Goal: Complete application form

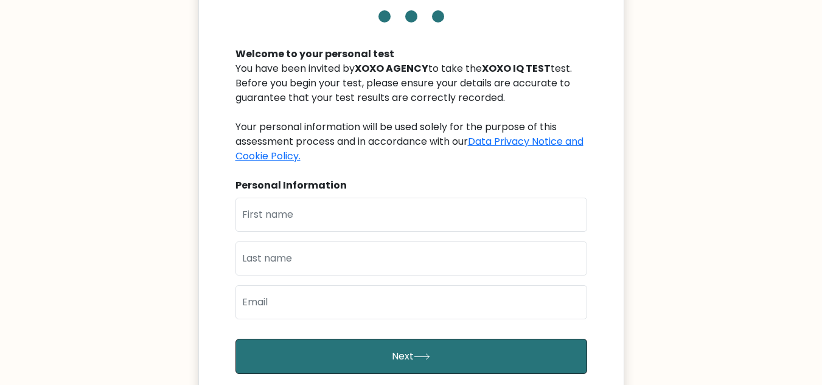
scroll to position [99, 0]
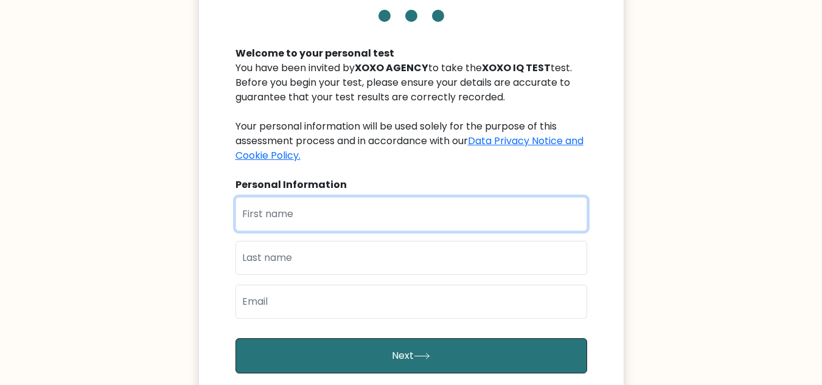
click at [323, 209] on input "text" at bounding box center [412, 214] width 352 height 34
type input "Lheamea"
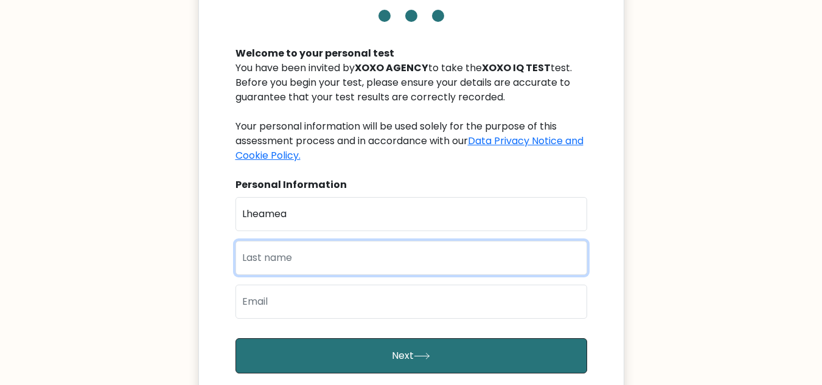
click at [331, 258] on input "text" at bounding box center [412, 258] width 352 height 34
type input "Sornil"
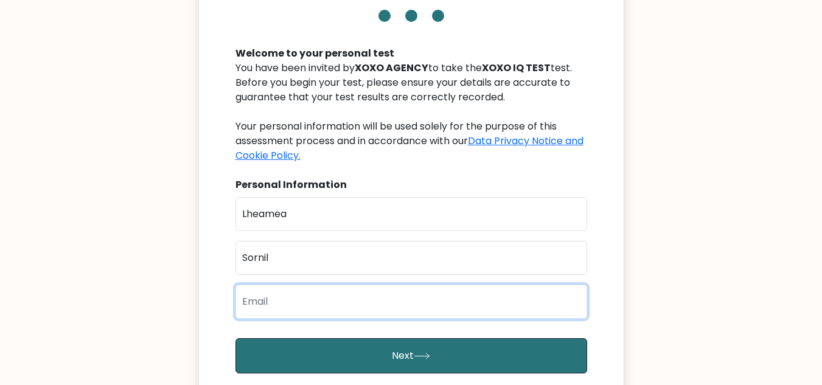
click at [330, 301] on input "email" at bounding box center [412, 302] width 352 height 34
type input "sornil.lheamea@gmail.com"
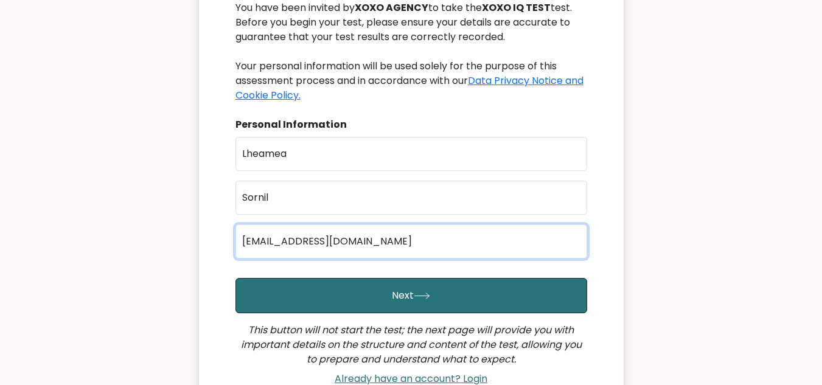
scroll to position [163, 0]
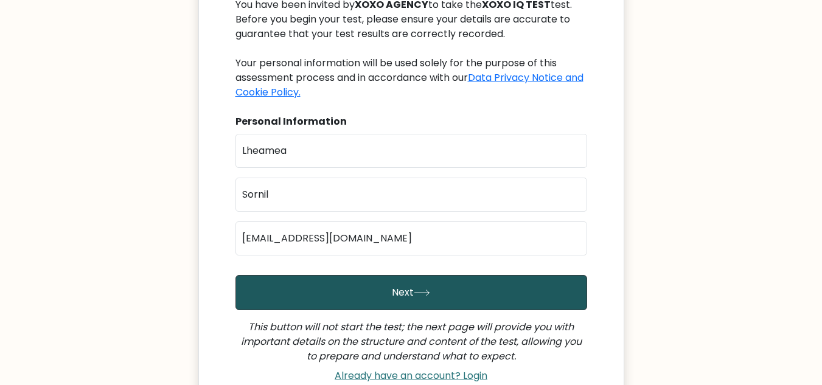
click at [366, 296] on button "Next" at bounding box center [412, 292] width 352 height 35
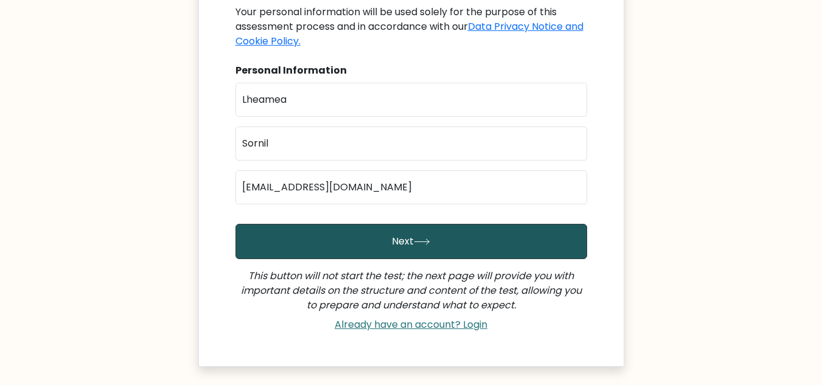
scroll to position [214, 0]
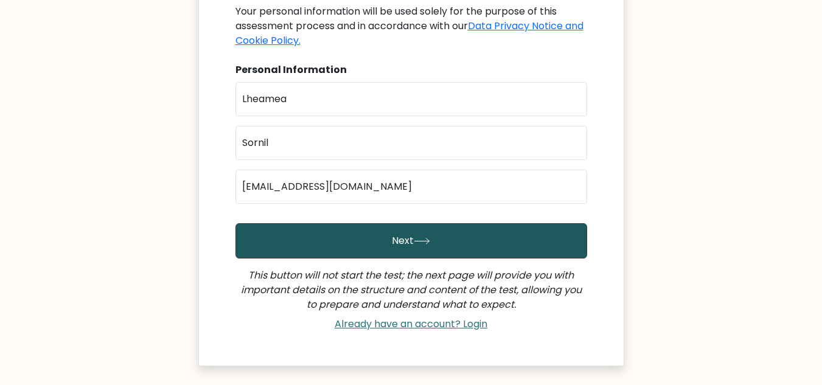
click at [313, 248] on button "Next" at bounding box center [412, 240] width 352 height 35
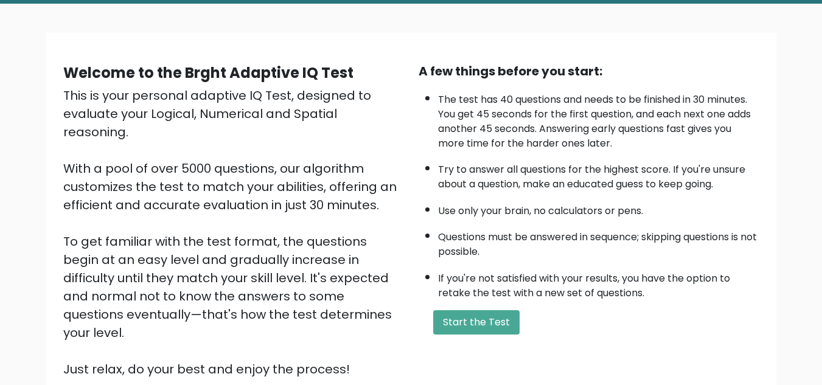
scroll to position [64, 0]
